Goal: Task Accomplishment & Management: Use online tool/utility

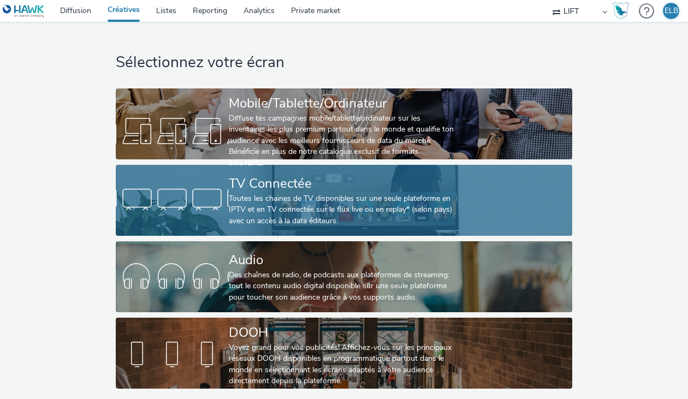
click at [369, 178] on div "TV Connectée" at bounding box center [342, 183] width 226 height 19
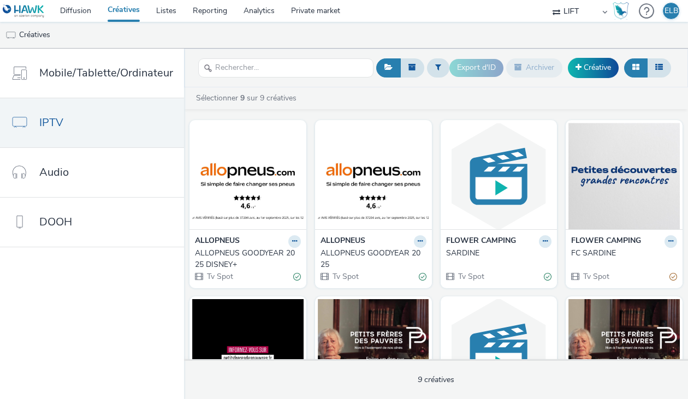
scroll to position [15, 0]
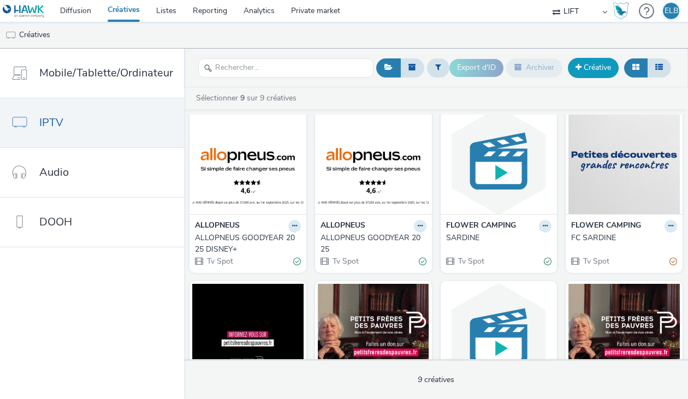
click at [605, 67] on link "Créative" at bounding box center [592, 68] width 51 height 20
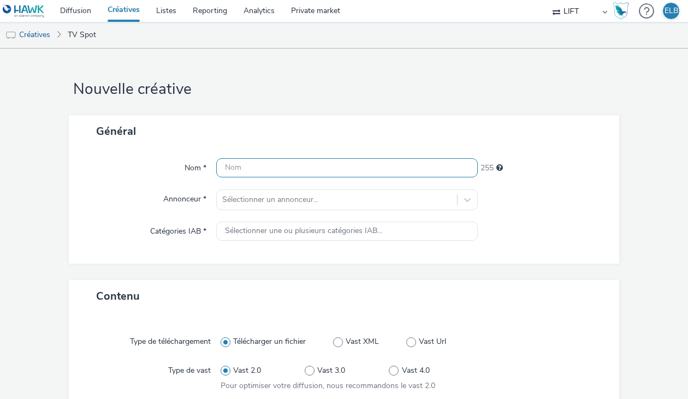
click at [371, 162] on input "text" at bounding box center [346, 167] width 261 height 19
type input "C"
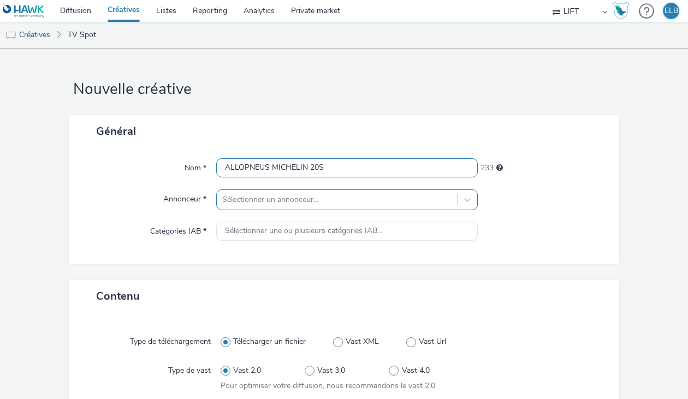
type input "ALLOPNEUS MICHELIN 20S"
click at [336, 201] on div "Sélectionner un annonceur..." at bounding box center [346, 199] width 261 height 21
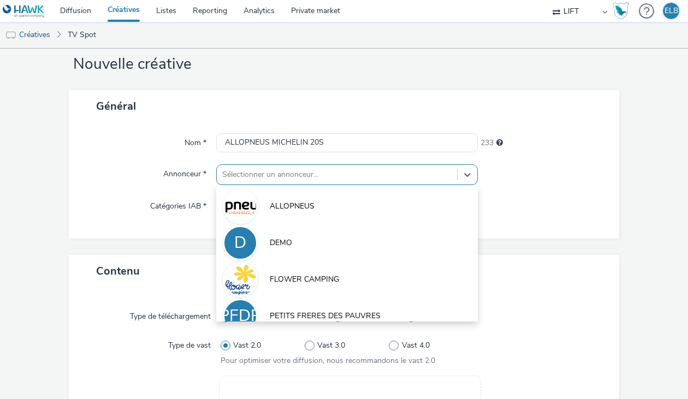
scroll to position [28, 0]
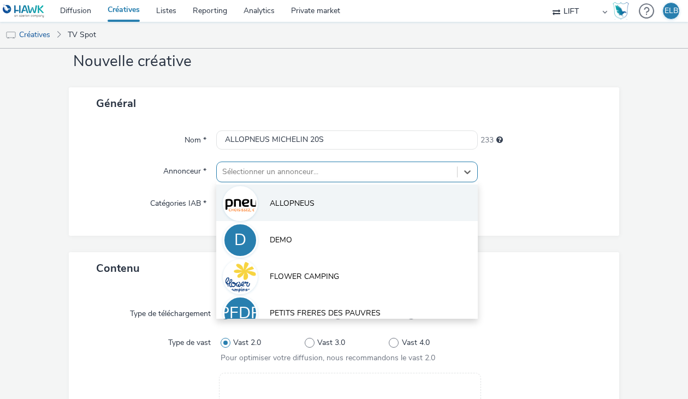
click at [330, 204] on li "ALLOPNEUS" at bounding box center [346, 202] width 261 height 37
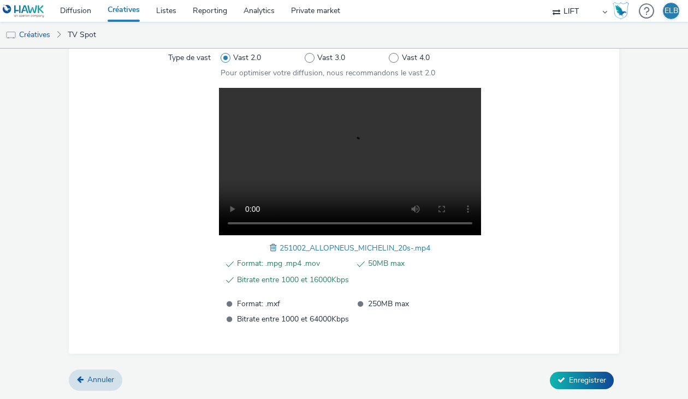
scroll to position [343, 0]
click at [557, 376] on icon at bounding box center [561, 380] width 8 height 8
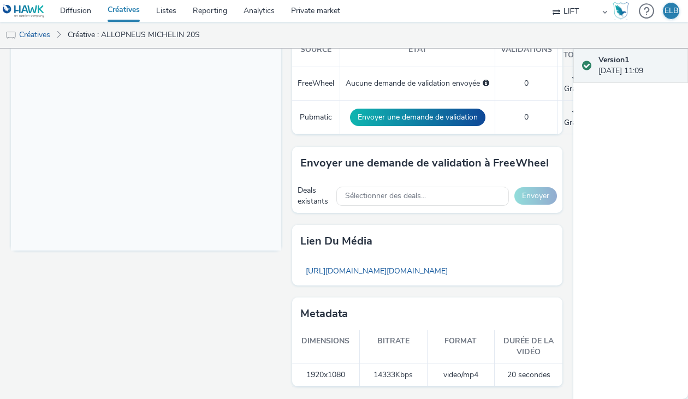
scroll to position [334, 0]
click at [426, 192] on div "Sélectionner des deals..." at bounding box center [422, 196] width 172 height 19
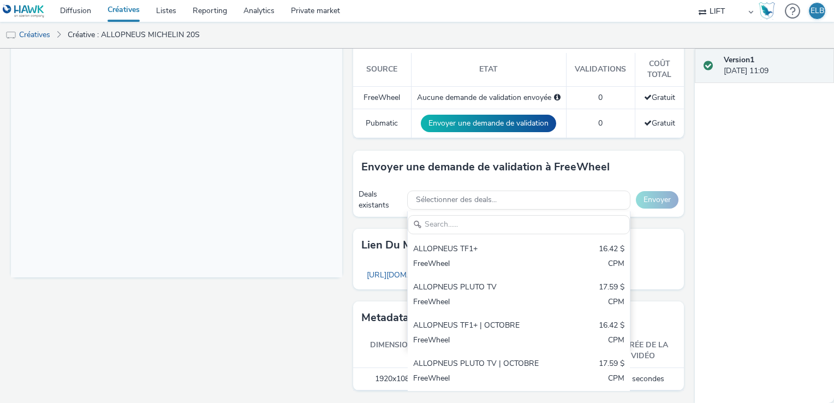
scroll to position [297, 0]
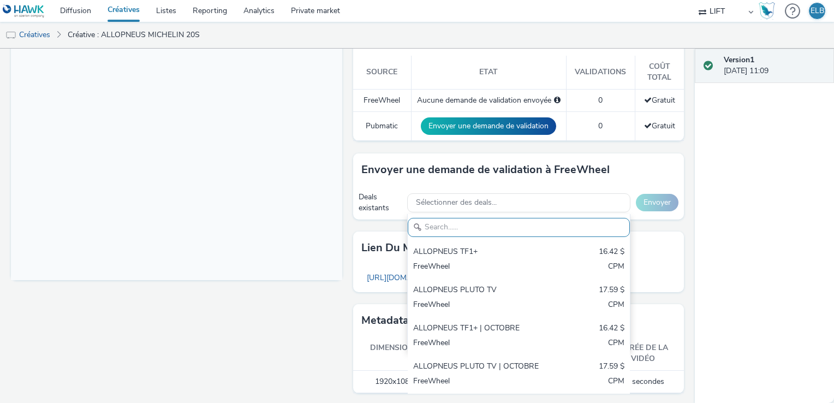
click at [353, 154] on div "Envoyer une demande de validation à FreeWheel" at bounding box center [518, 169] width 331 height 33
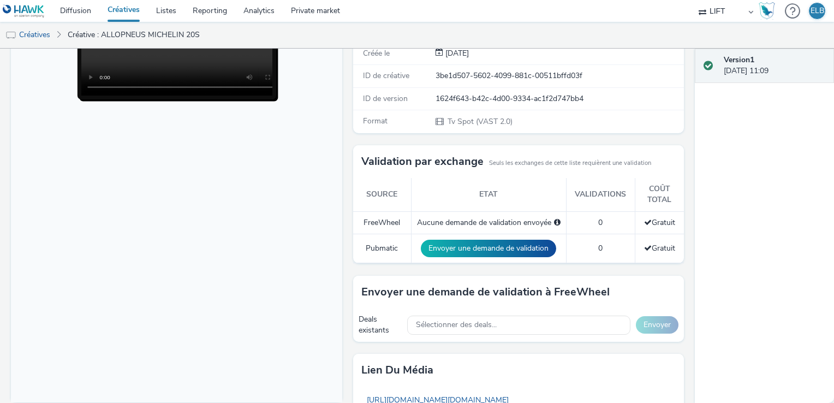
scroll to position [186, 0]
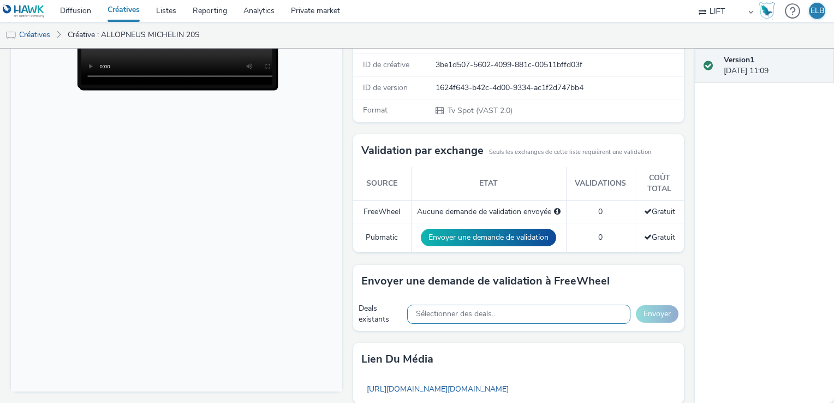
click at [458, 311] on span "Sélectionner des deals..." at bounding box center [456, 313] width 81 height 9
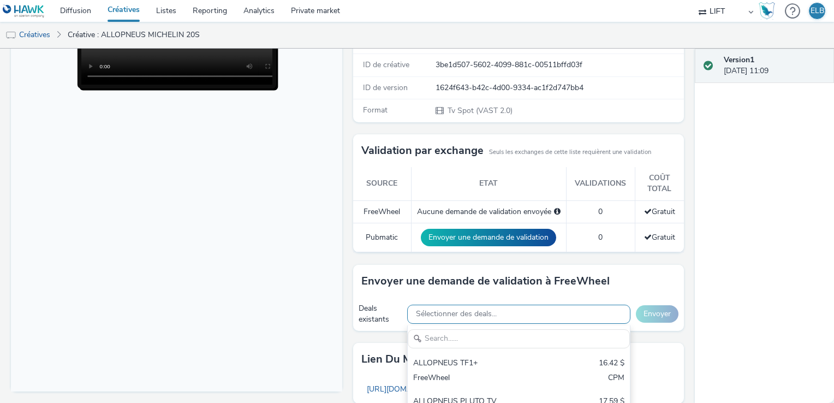
scroll to position [0, 0]
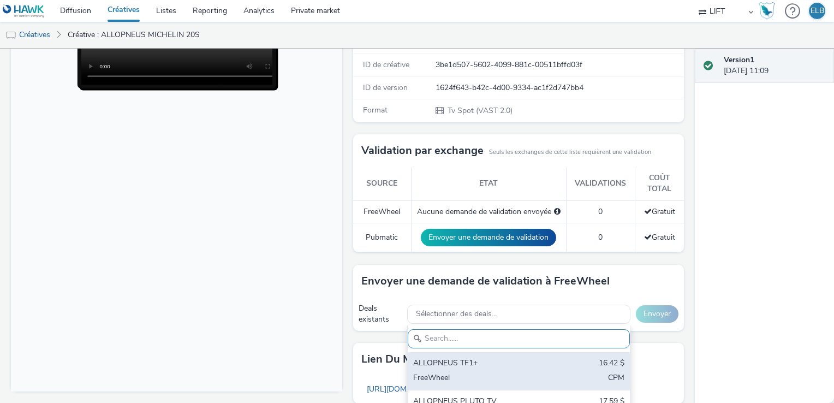
click at [465, 360] on div "ALLOPNEUS TF1+" at bounding box center [482, 363] width 139 height 13
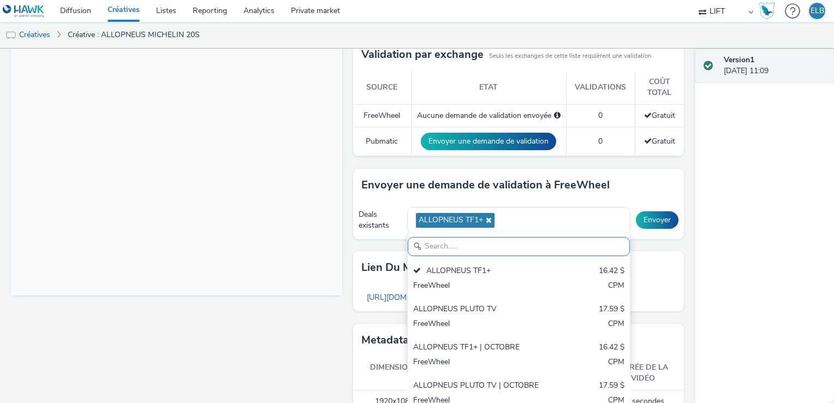
scroll to position [286, 0]
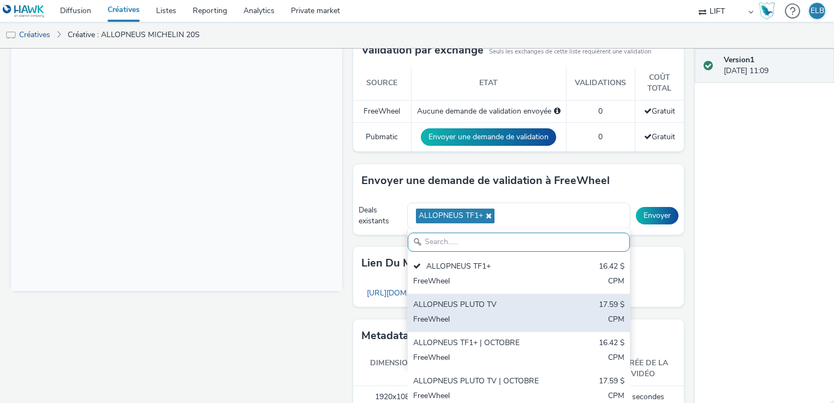
click at [465, 309] on div "ALLOPNEUS PLUTO TV 17.59 $ FreeWheel CPM" at bounding box center [519, 313] width 222 height 38
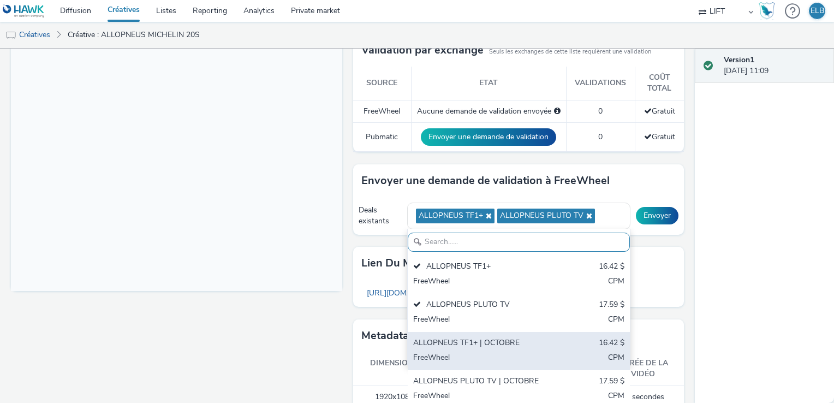
click at [465, 348] on div "ALLOPNEUS TF1+ | OCTOBRE 16.42 $ FreeWheel CPM" at bounding box center [519, 351] width 222 height 38
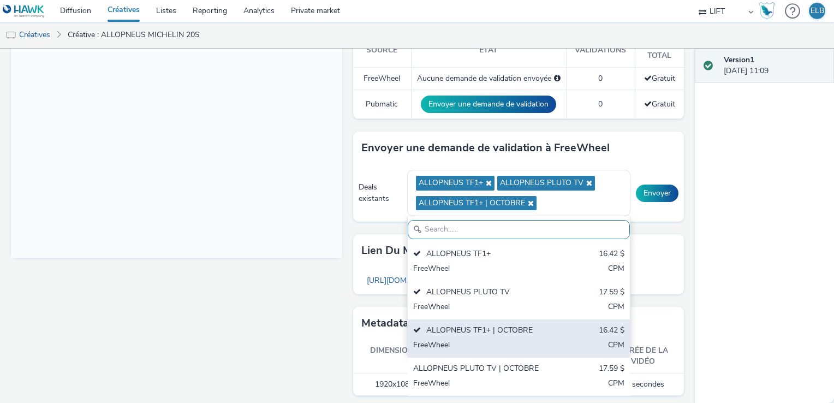
scroll to position [321, 0]
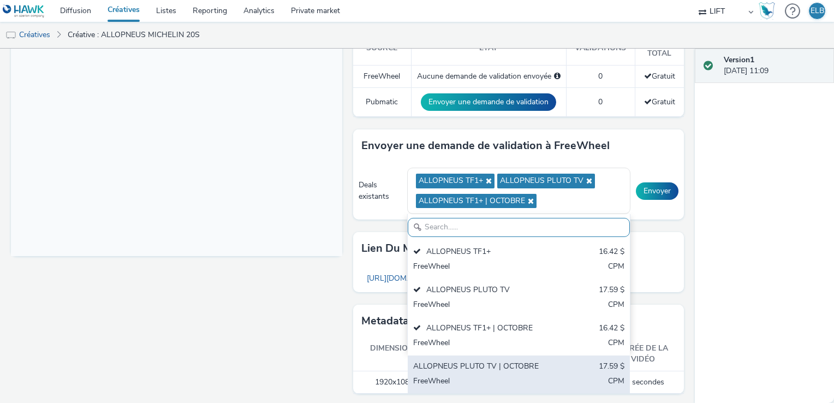
click at [465, 375] on div "FreeWheel" at bounding box center [482, 381] width 139 height 13
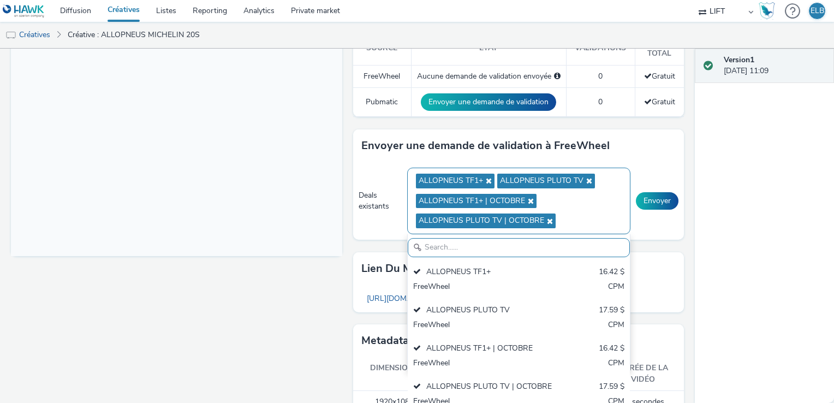
click at [484, 177] on icon at bounding box center [487, 181] width 9 height 8
click at [504, 177] on icon at bounding box center [506, 181] width 9 height 8
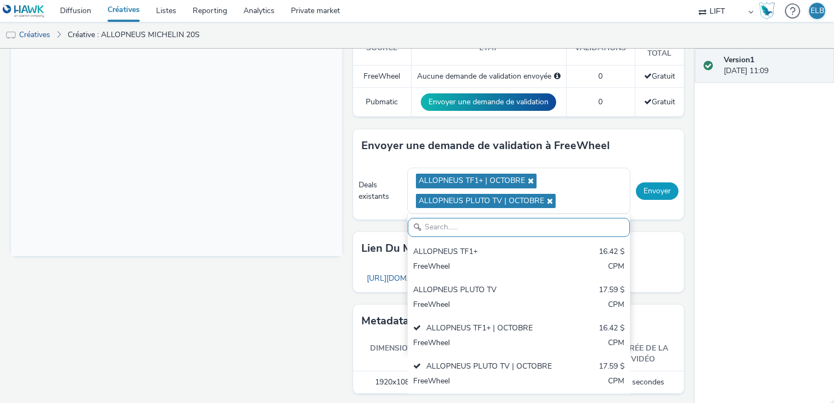
click at [653, 192] on button "Envoyer" at bounding box center [657, 190] width 43 height 17
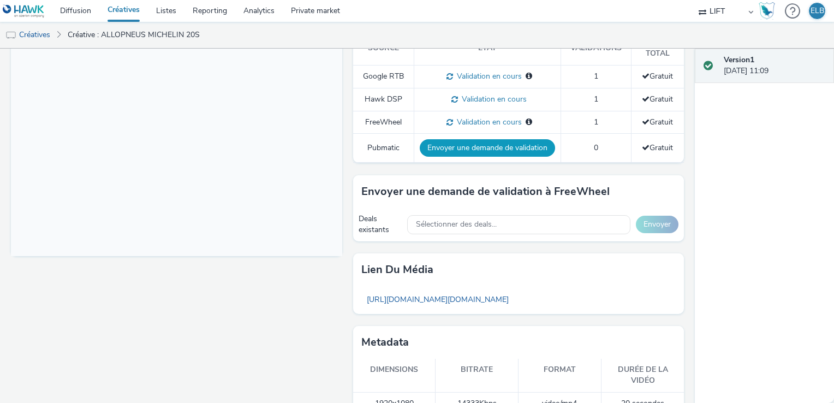
click at [482, 146] on button "Envoyer une demande de validation" at bounding box center [487, 147] width 135 height 17
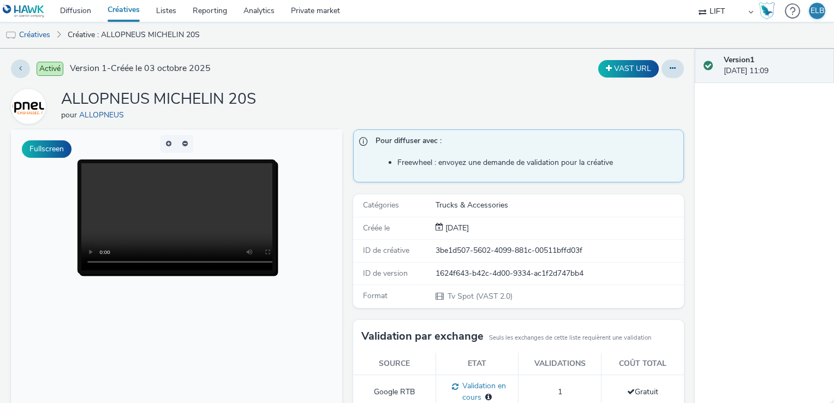
scroll to position [0, 0]
click at [85, 11] on link "Diffusion" at bounding box center [75, 11] width 47 height 22
